Goal: Information Seeking & Learning: Learn about a topic

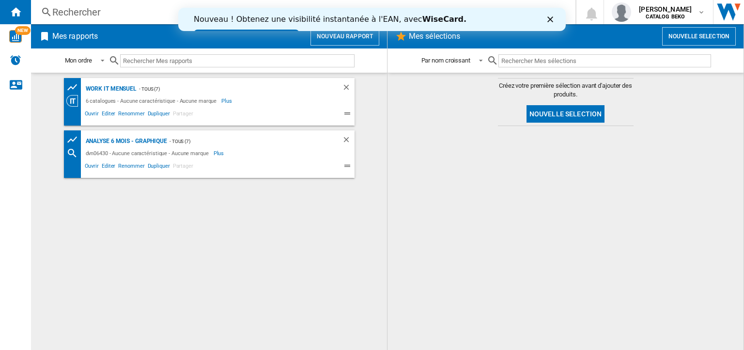
click at [66, 14] on div "Rechercher" at bounding box center [301, 12] width 498 height 14
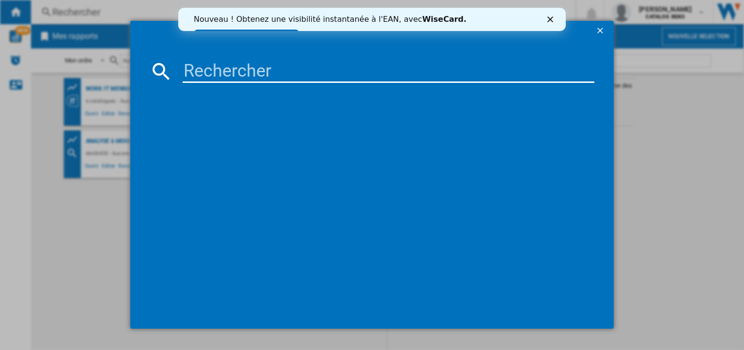
click at [192, 74] on input at bounding box center [389, 71] width 412 height 23
type input "bu1154hcn"
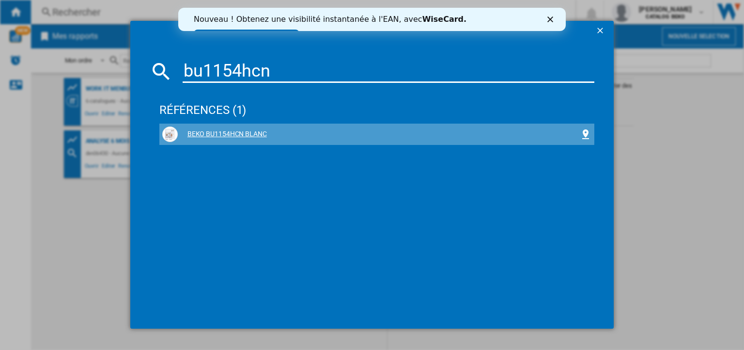
click at [204, 128] on div "BEKO BU1154HCN BLANC" at bounding box center [376, 134] width 429 height 16
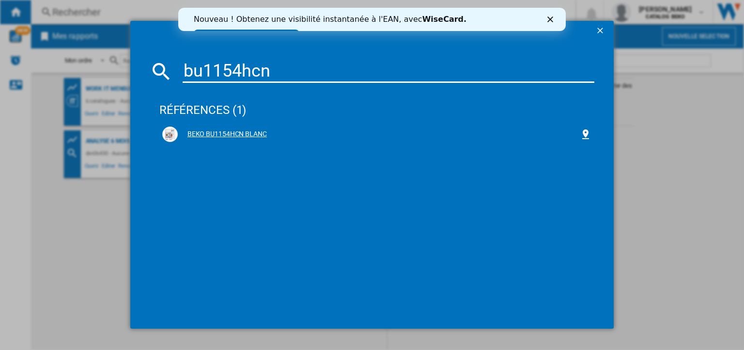
click at [204, 128] on div "BEKO BU1154HCN BLANC" at bounding box center [376, 134] width 429 height 16
click at [214, 136] on div "BEKO BU1154HCN BLANC" at bounding box center [379, 134] width 402 height 10
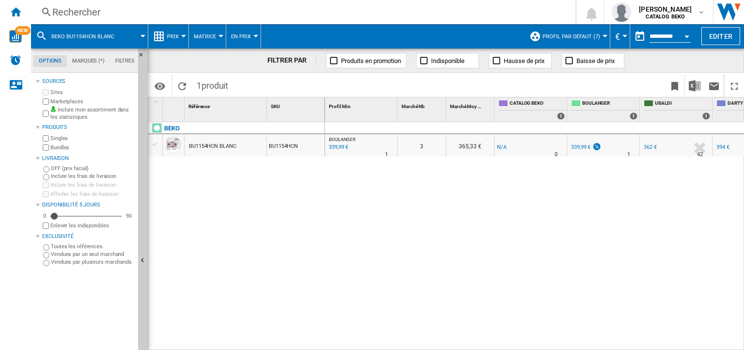
click at [174, 37] on span "Prix" at bounding box center [173, 36] width 12 height 6
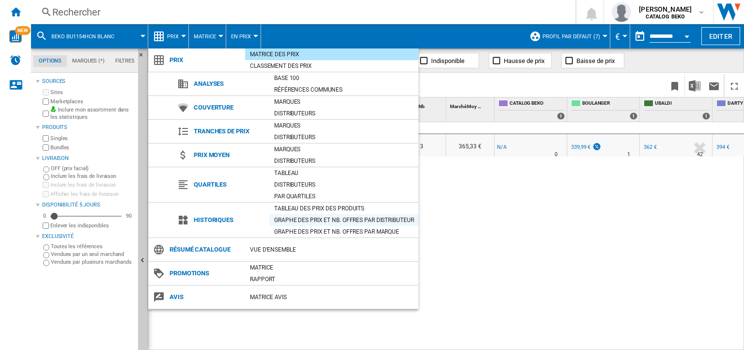
click at [285, 215] on div "Graphe des prix et nb. offres par distributeur" at bounding box center [343, 220] width 149 height 10
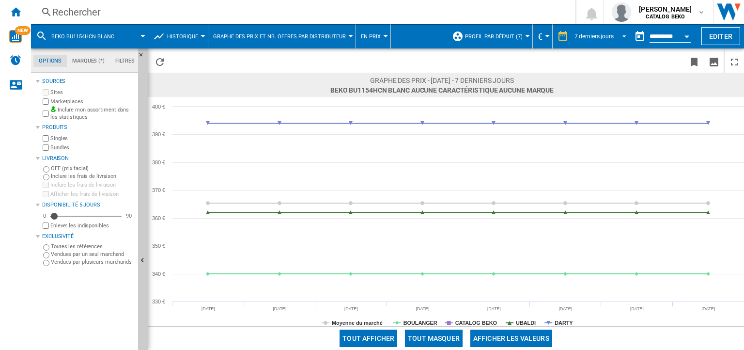
click at [603, 37] on div "7 derniers jours" at bounding box center [594, 36] width 39 height 7
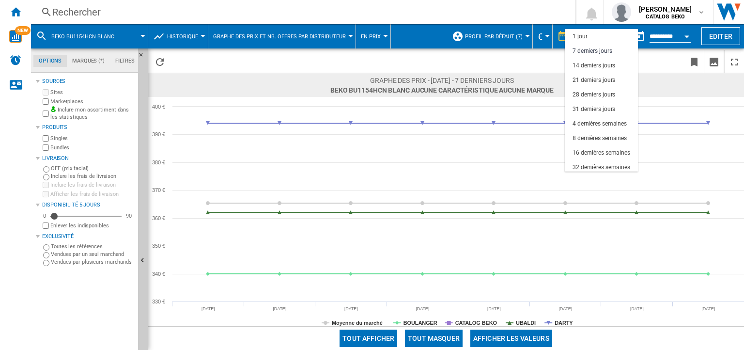
scroll to position [14, 0]
click at [600, 56] on md-option "14 derniers jours" at bounding box center [601, 51] width 73 height 15
